Goal: Task Accomplishment & Management: Manage account settings

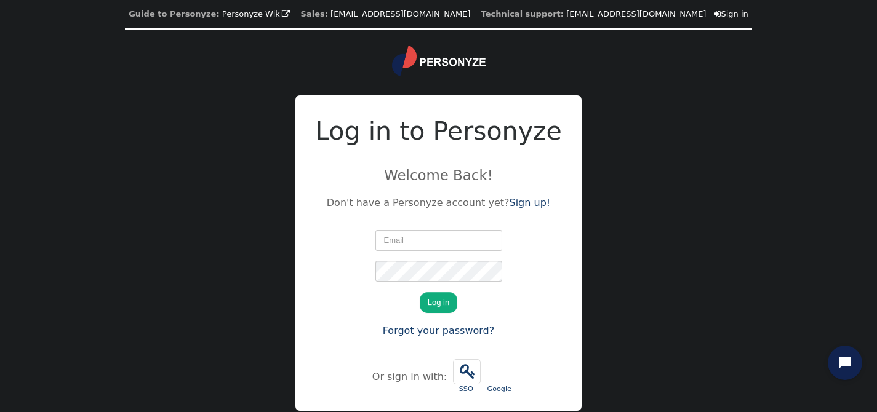
type input "[EMAIL_ADDRESS][DOMAIN_NAME]"
click at [440, 299] on button "Log in" at bounding box center [439, 302] width 38 height 21
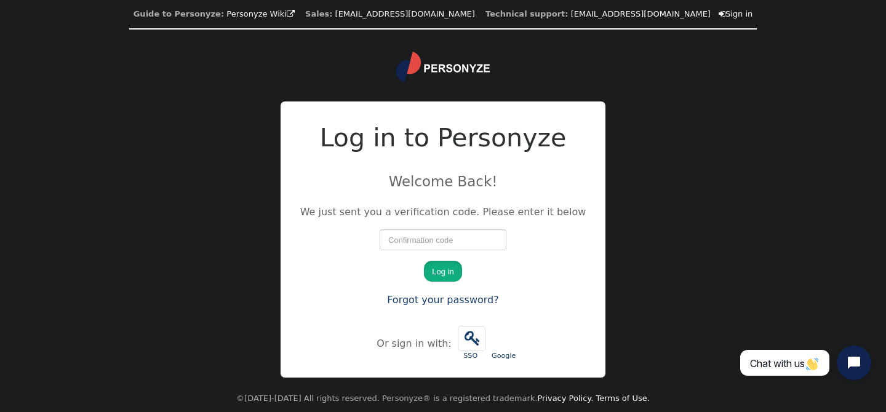
click at [444, 277] on button "Log in" at bounding box center [443, 271] width 38 height 21
click at [444, 239] on input "number" at bounding box center [443, 240] width 127 height 21
click at [425, 228] on div "We just sent you a verification code. Please enter it below" at bounding box center [443, 228] width 286 height 46
click at [422, 240] on input "number" at bounding box center [443, 240] width 127 height 21
type input "89665"
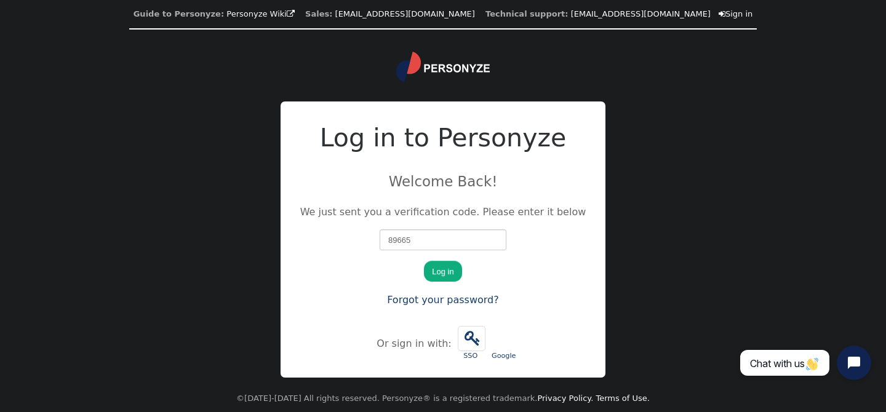
click at [444, 273] on button "Log in" at bounding box center [443, 271] width 38 height 21
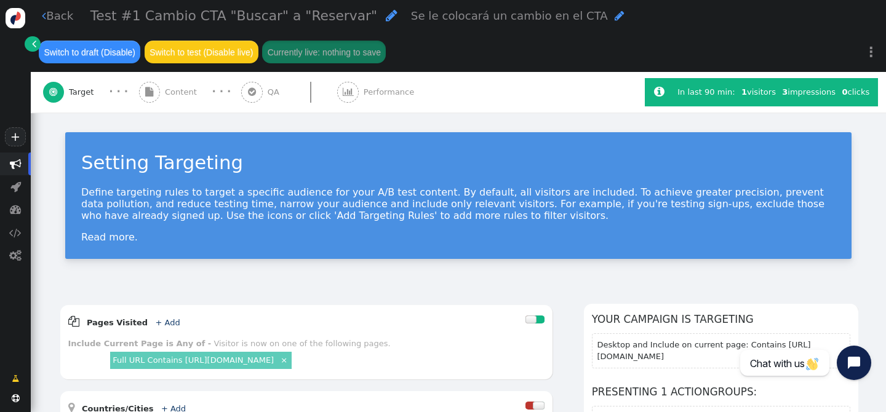
click at [41, 16] on div " Back Test #1 Cambio CTA "Buscar" a "Reservar"  Se le colocará un cambio en e…" at bounding box center [459, 36] width 856 height 72
click at [47, 19] on link " Back" at bounding box center [57, 15] width 31 height 17
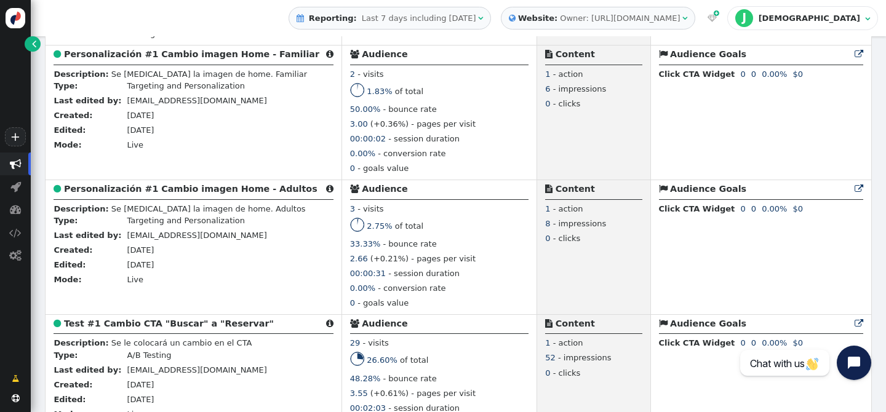
scroll to position [424, 0]
